Goal: Information Seeking & Learning: Obtain resource

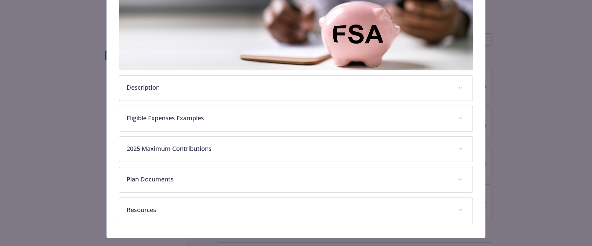
scroll to position [118, 0]
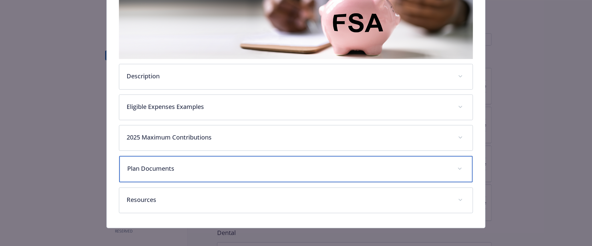
click at [164, 167] on p "Plan Documents" at bounding box center [288, 168] width 323 height 9
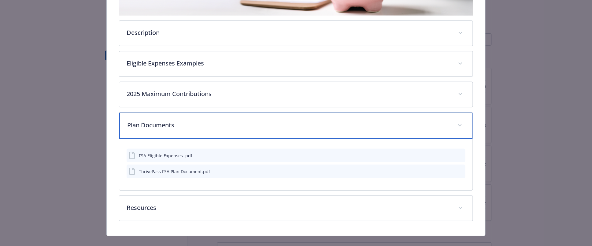
scroll to position [170, 0]
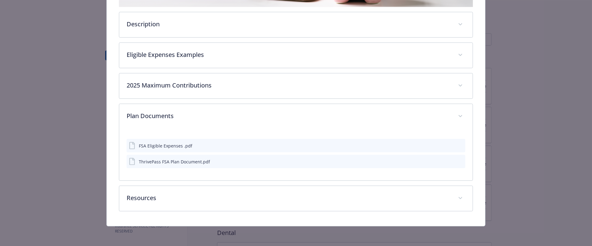
click at [184, 162] on div "ThrivePass FSA Plan Document.pdf" at bounding box center [174, 161] width 71 height 6
click at [180, 159] on div "ThrivePass FSA Plan Document.pdf" at bounding box center [174, 162] width 71 height 6
click at [457, 160] on icon "preview file" at bounding box center [460, 162] width 6 height 4
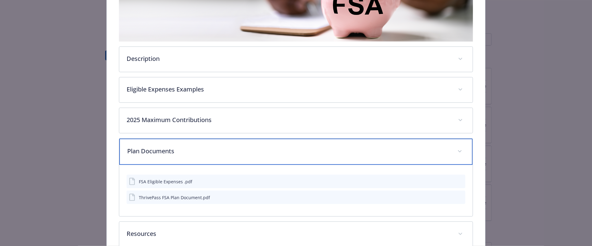
click at [458, 151] on icon "details for plan Financial Wellbeing - FSA - Healthcare Flexible Spending Accou…" at bounding box center [460, 151] width 4 height 2
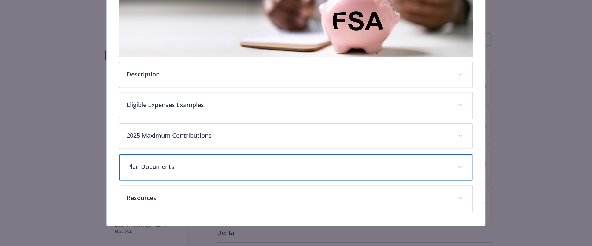
scroll to position [118, 0]
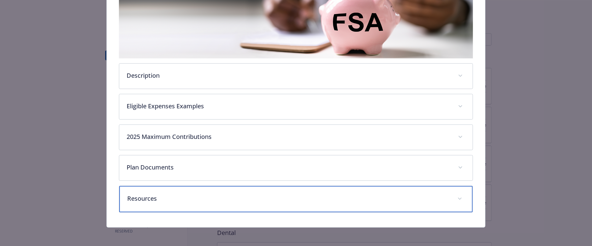
click at [148, 206] on div "Resources" at bounding box center [295, 199] width 353 height 26
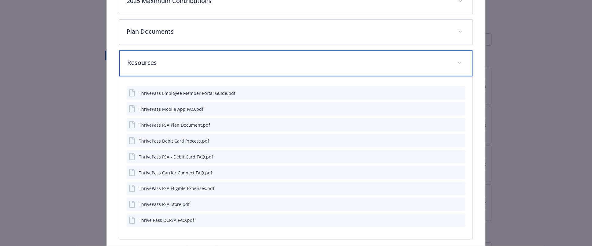
scroll to position [255, 0]
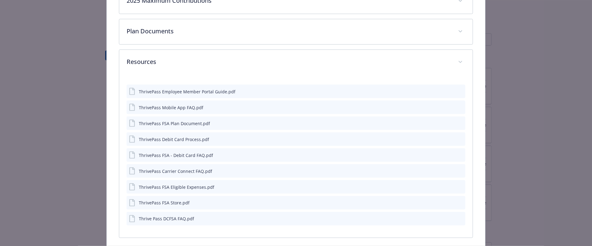
click at [175, 219] on div "Thrive Pass DCFSA FAQ.pdf" at bounding box center [166, 219] width 55 height 6
click at [457, 218] on icon "preview file" at bounding box center [460, 218] width 6 height 4
